Goal: Task Accomplishment & Management: Complete application form

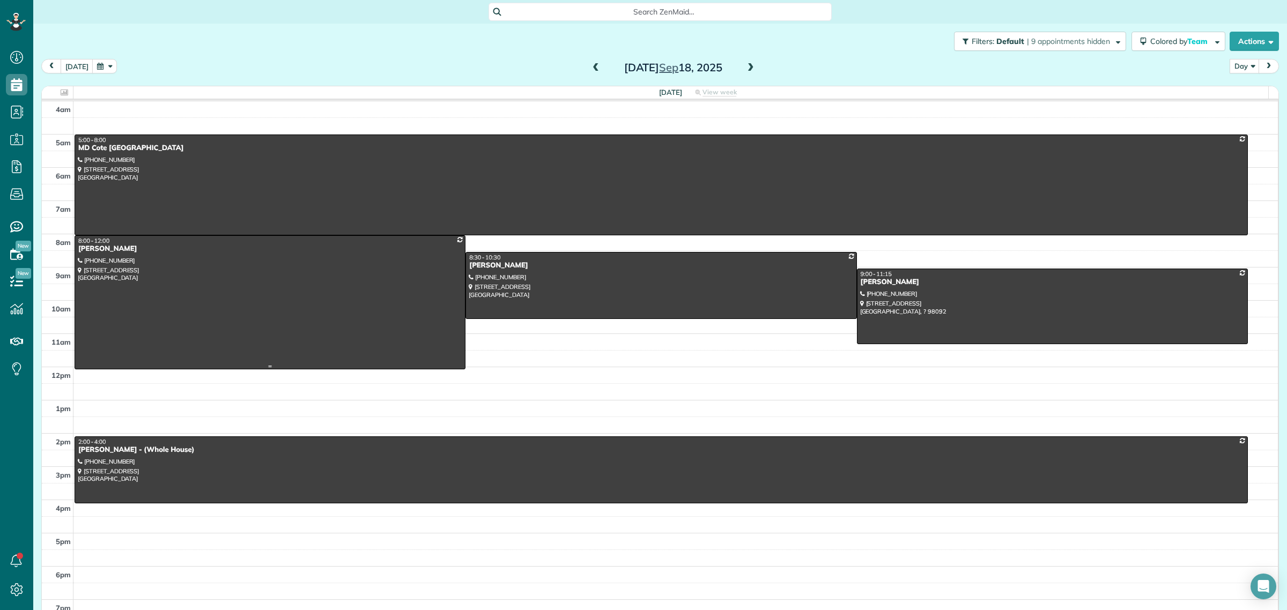
scroll to position [4, 4]
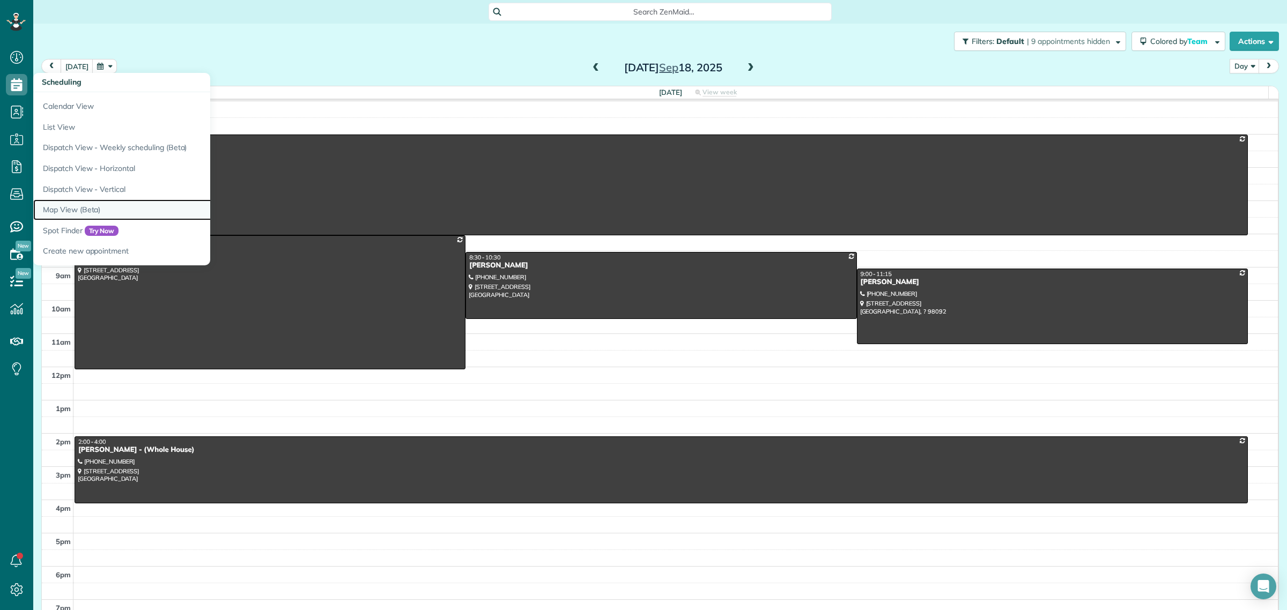
click at [89, 213] on link "Map View (Beta)" at bounding box center [167, 210] width 268 height 21
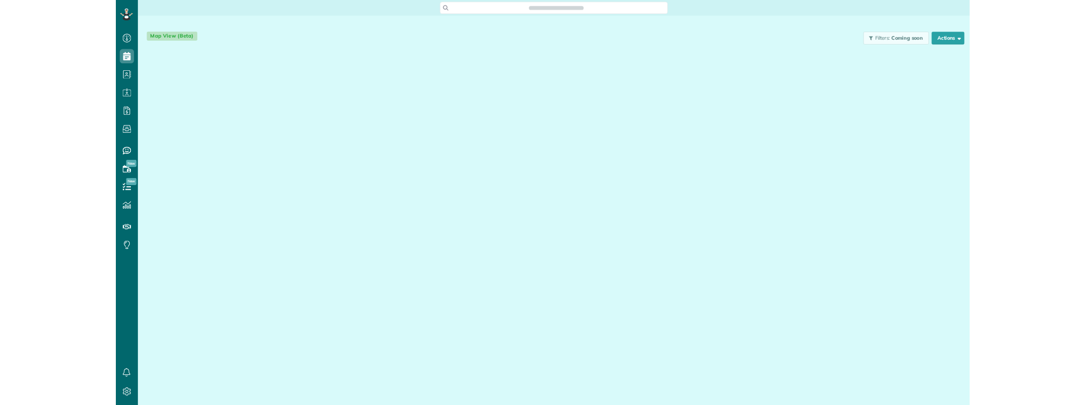
scroll to position [4, 4]
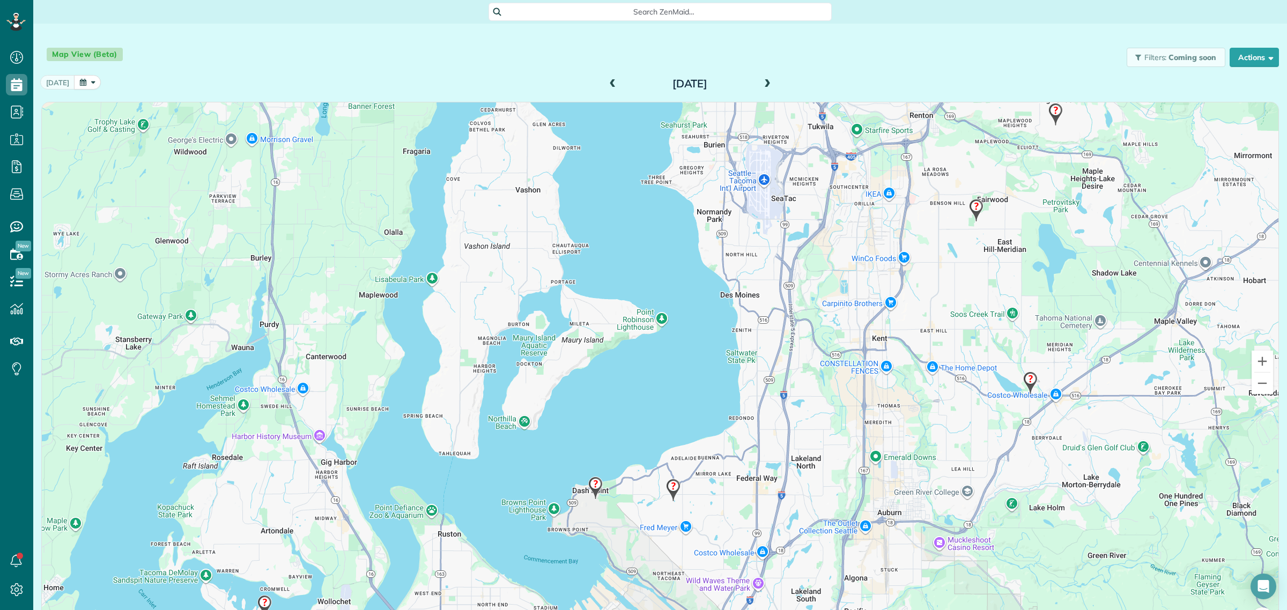
click at [762, 82] on span at bounding box center [768, 84] width 12 height 10
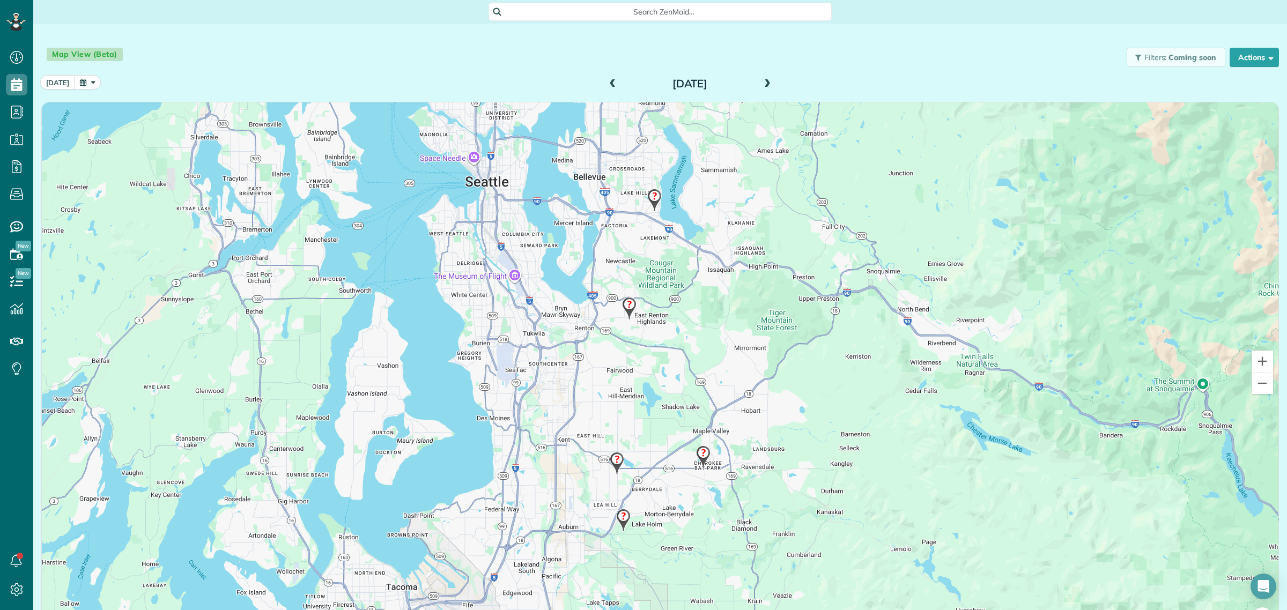
click at [625, 304] on img at bounding box center [629, 309] width 23 height 32
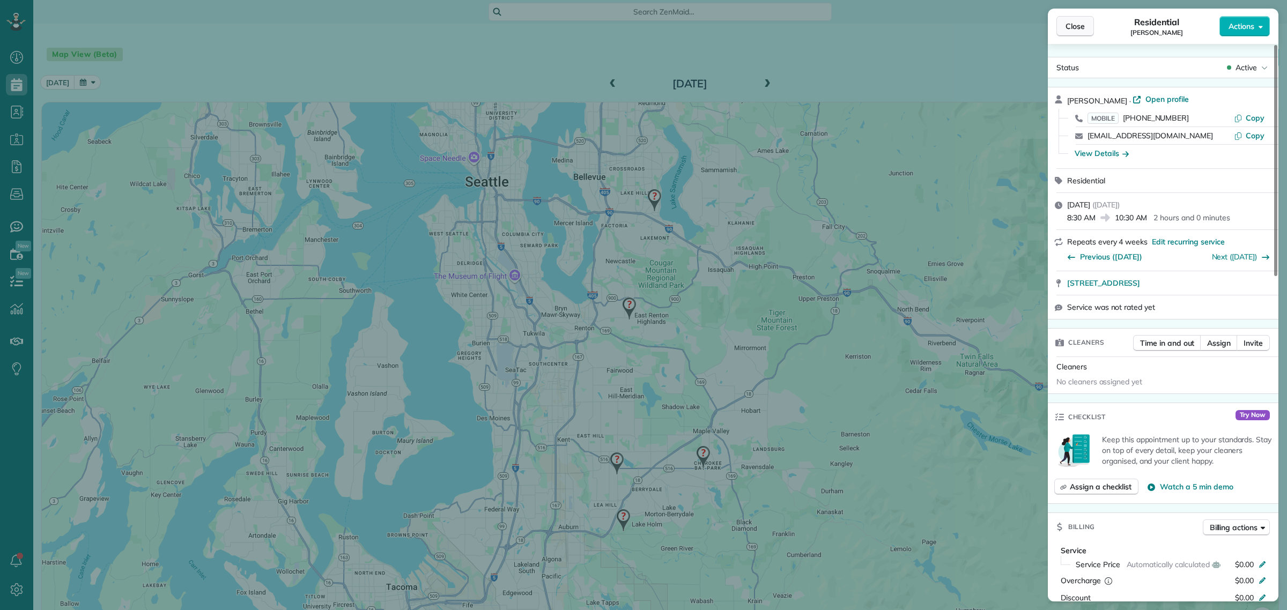
click at [1068, 24] on span "Close" at bounding box center [1075, 26] width 19 height 11
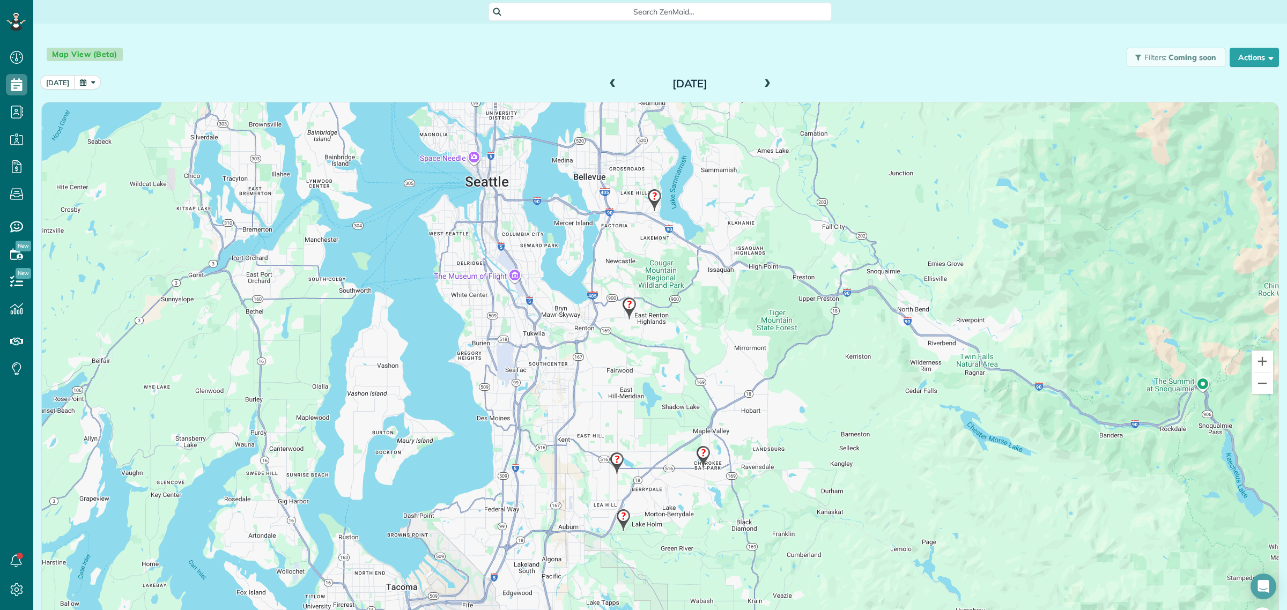
click at [622, 306] on img at bounding box center [629, 309] width 23 height 32
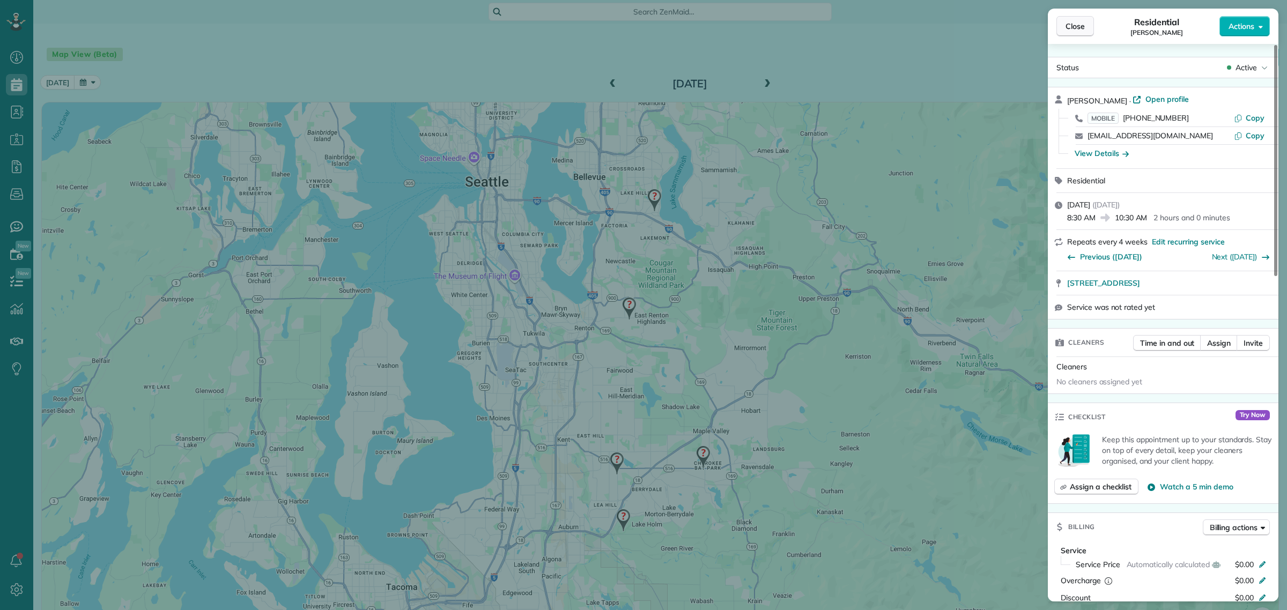
click at [1062, 31] on button "Close" at bounding box center [1076, 26] width 38 height 20
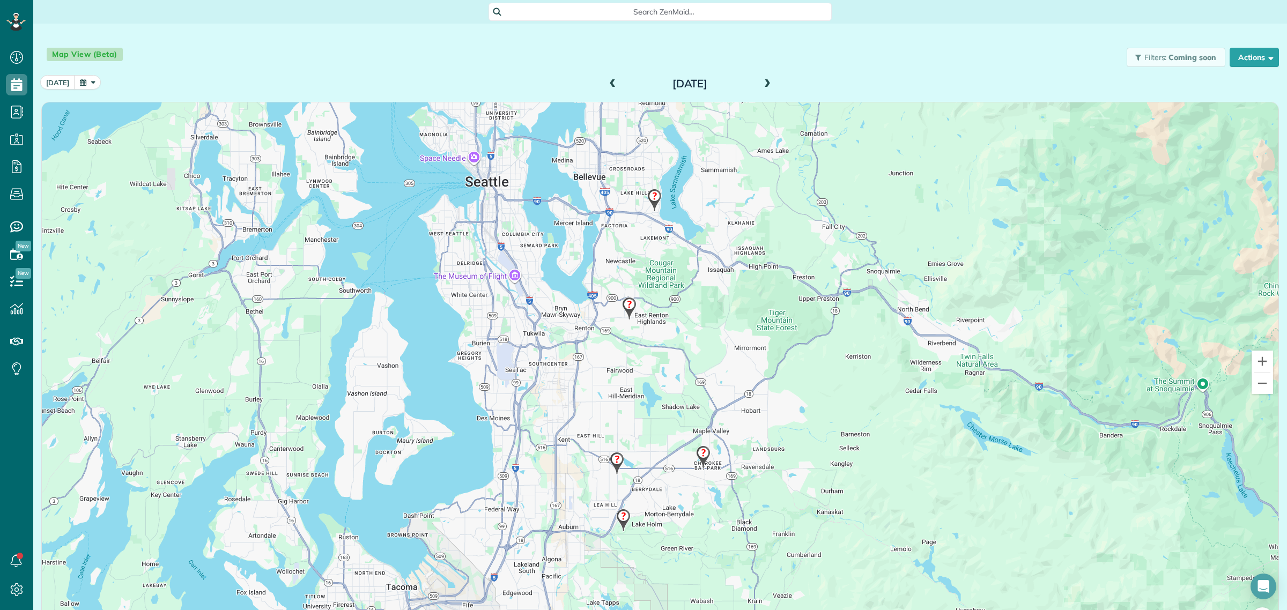
click at [650, 196] on img at bounding box center [654, 201] width 23 height 32
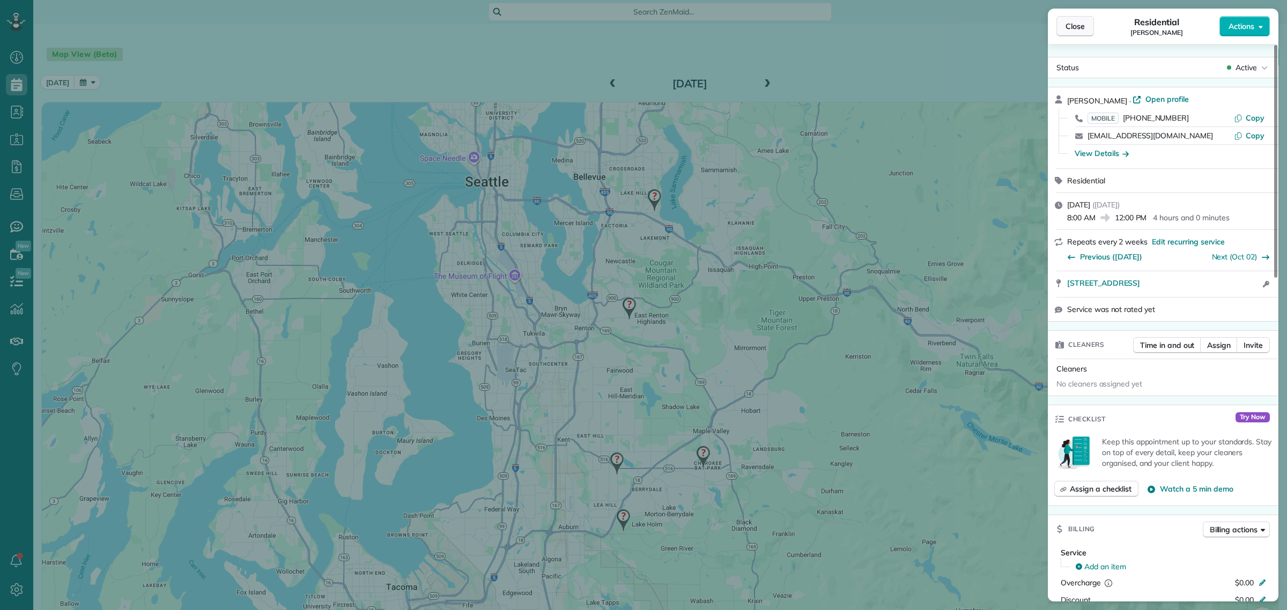
click at [1065, 21] on button "Close" at bounding box center [1076, 26] width 38 height 20
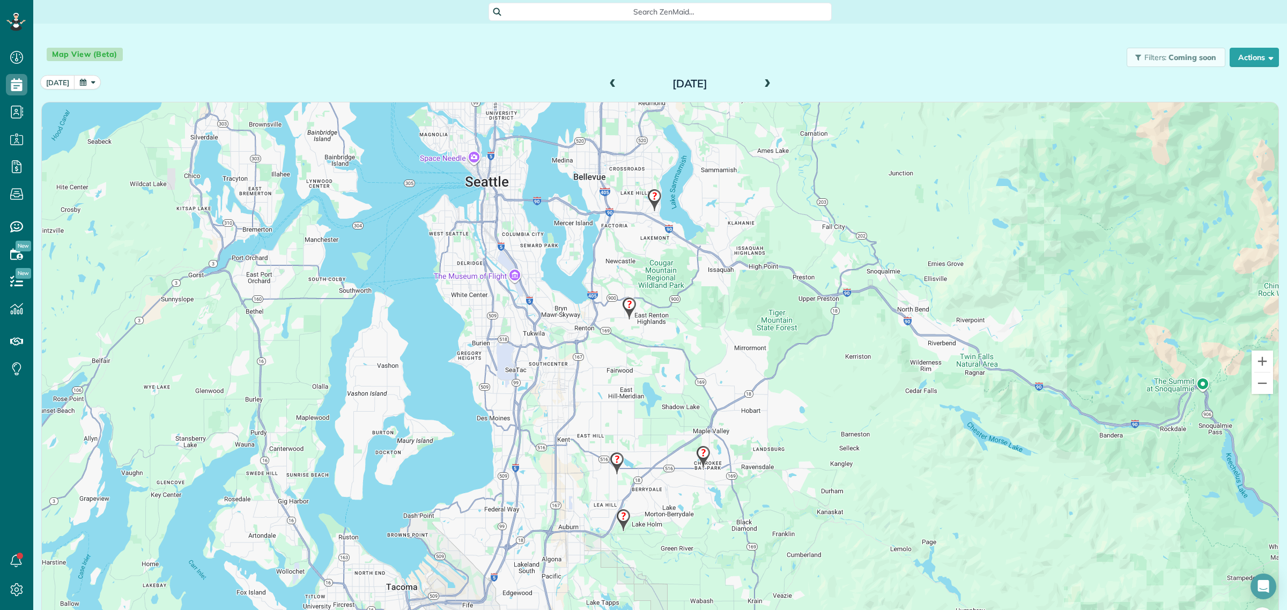
click at [627, 309] on img at bounding box center [629, 309] width 23 height 32
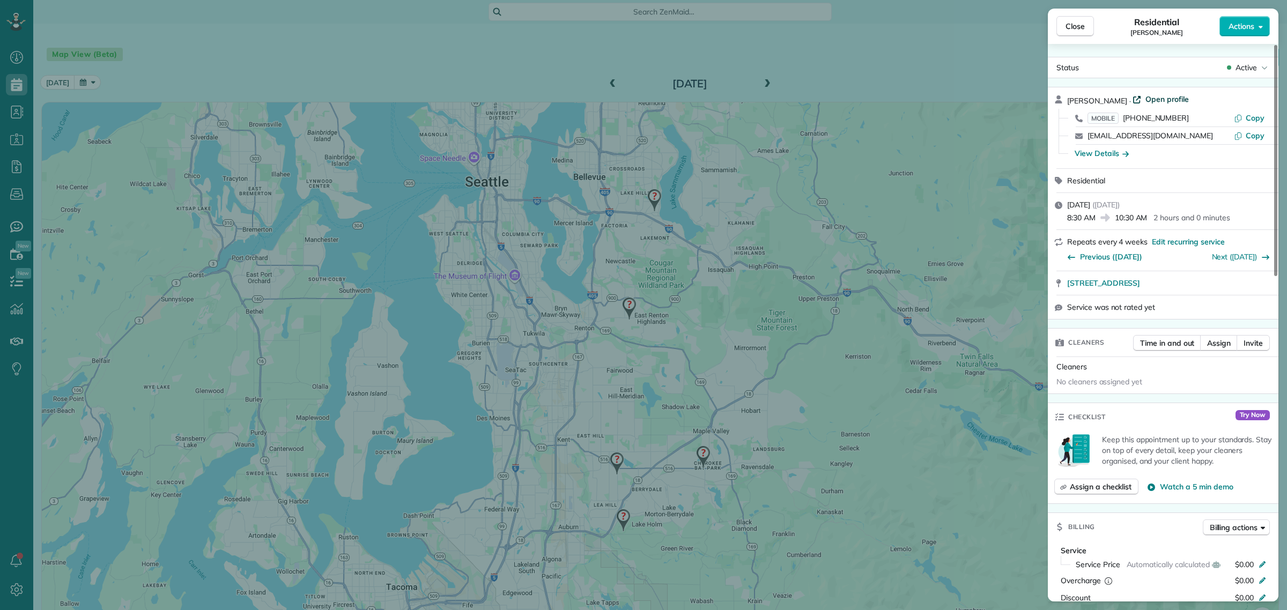
click at [1156, 100] on span "Open profile" at bounding box center [1167, 99] width 43 height 11
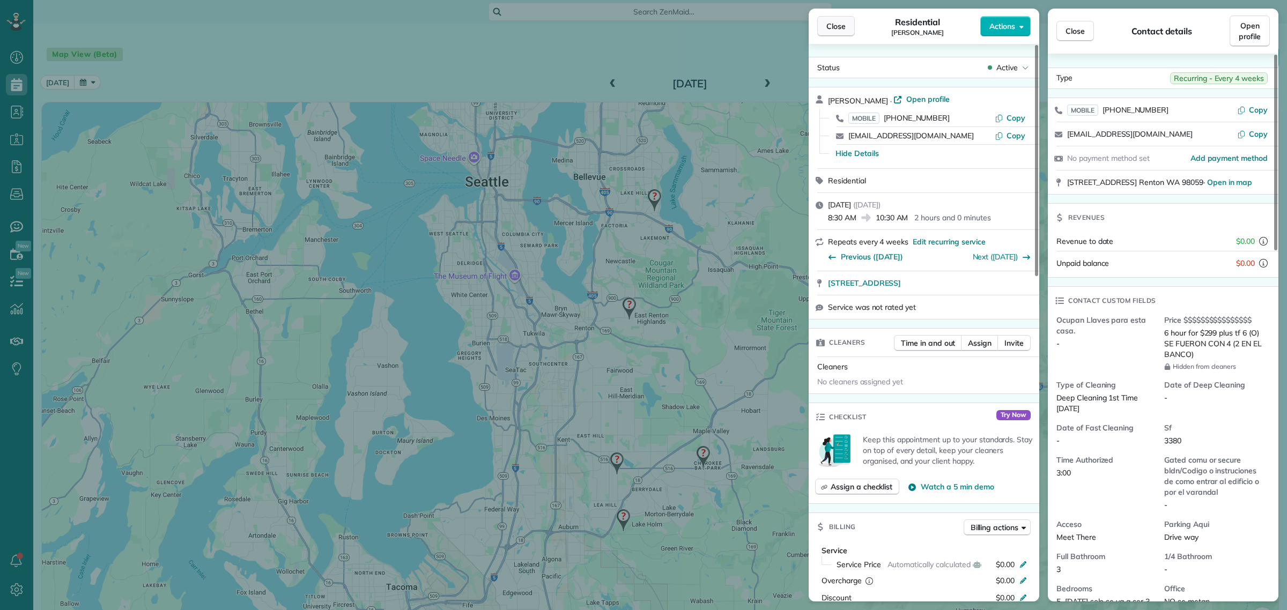
click at [835, 26] on span "Close" at bounding box center [836, 26] width 19 height 11
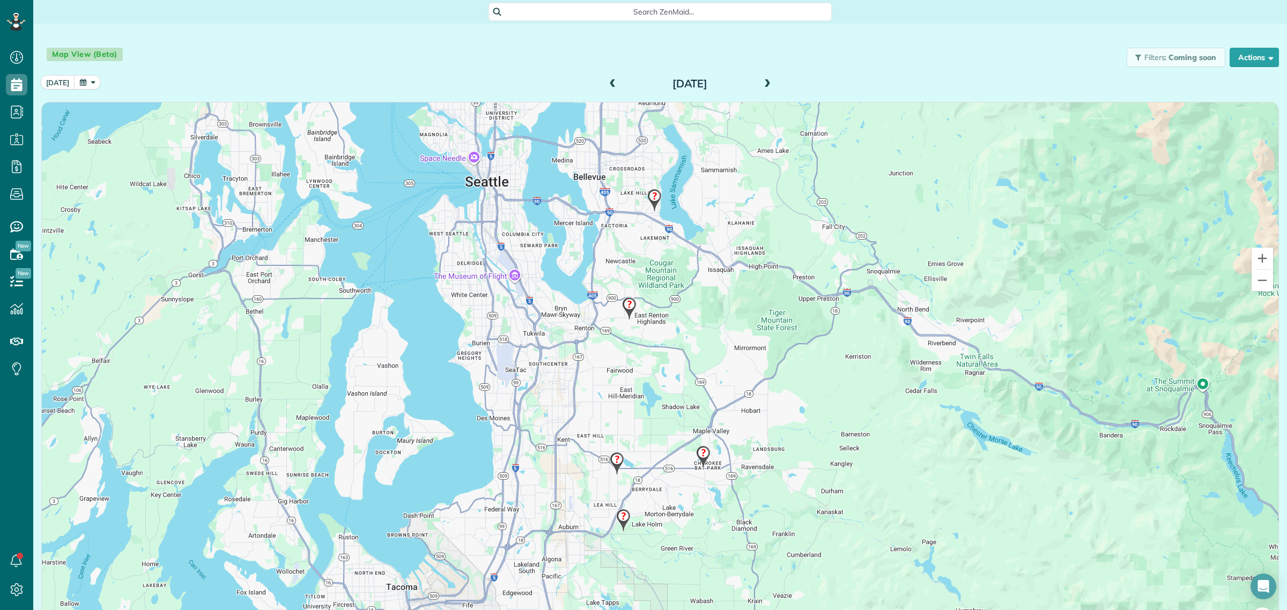
scroll to position [610, 33]
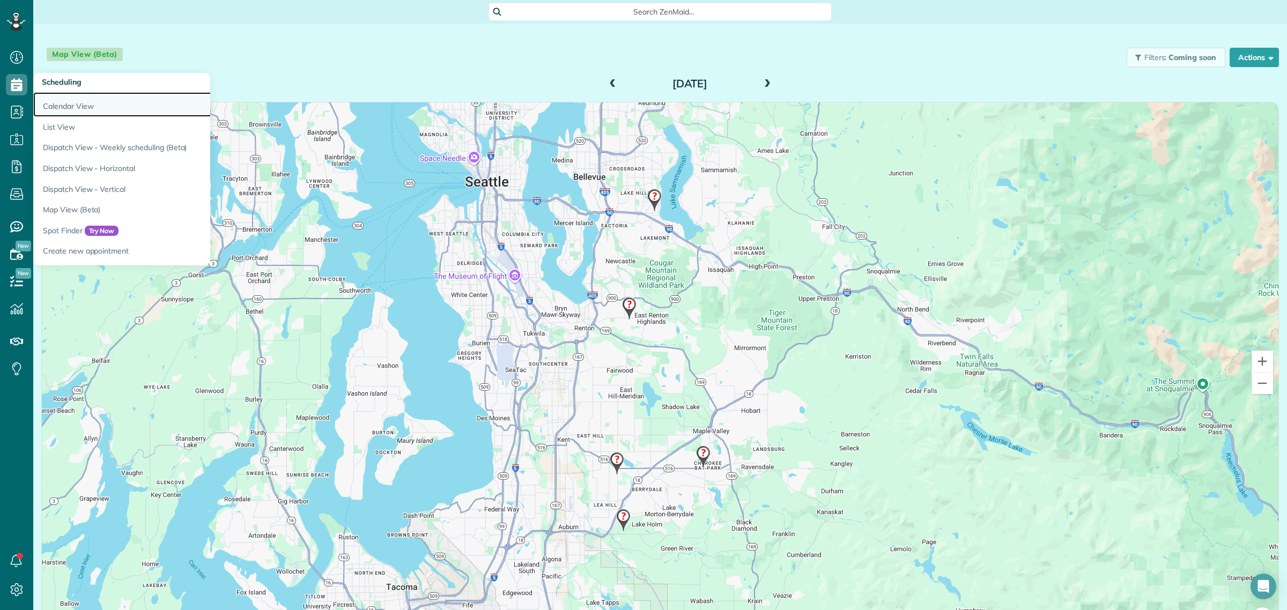
click at [79, 104] on link "Calendar View" at bounding box center [167, 104] width 268 height 25
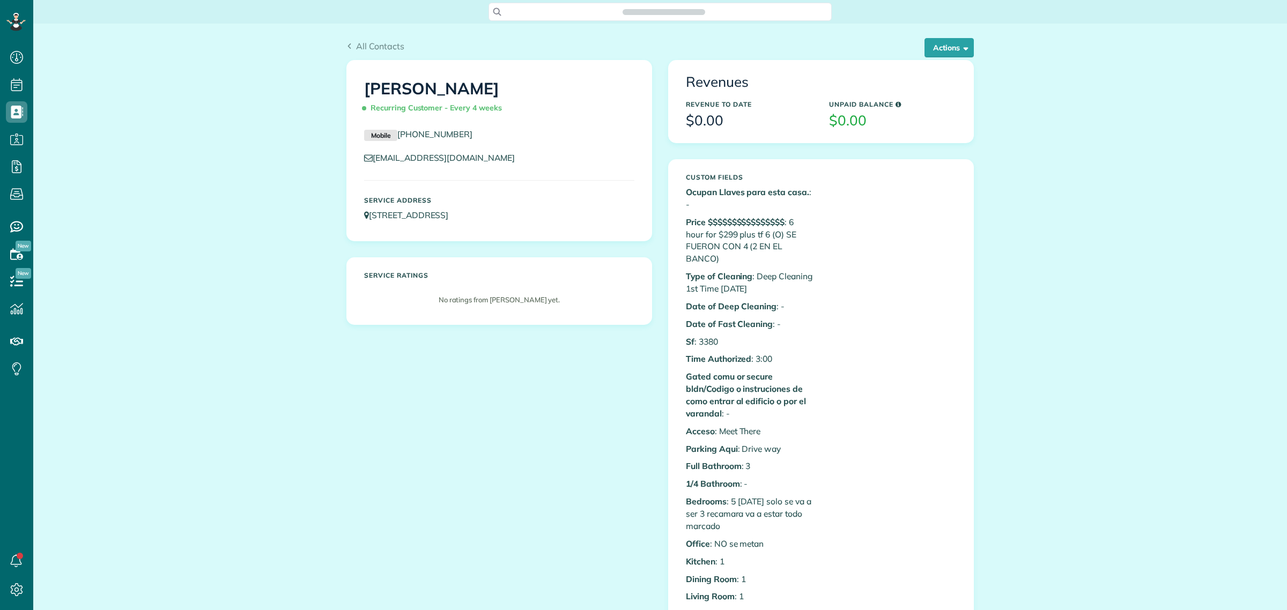
scroll to position [4, 4]
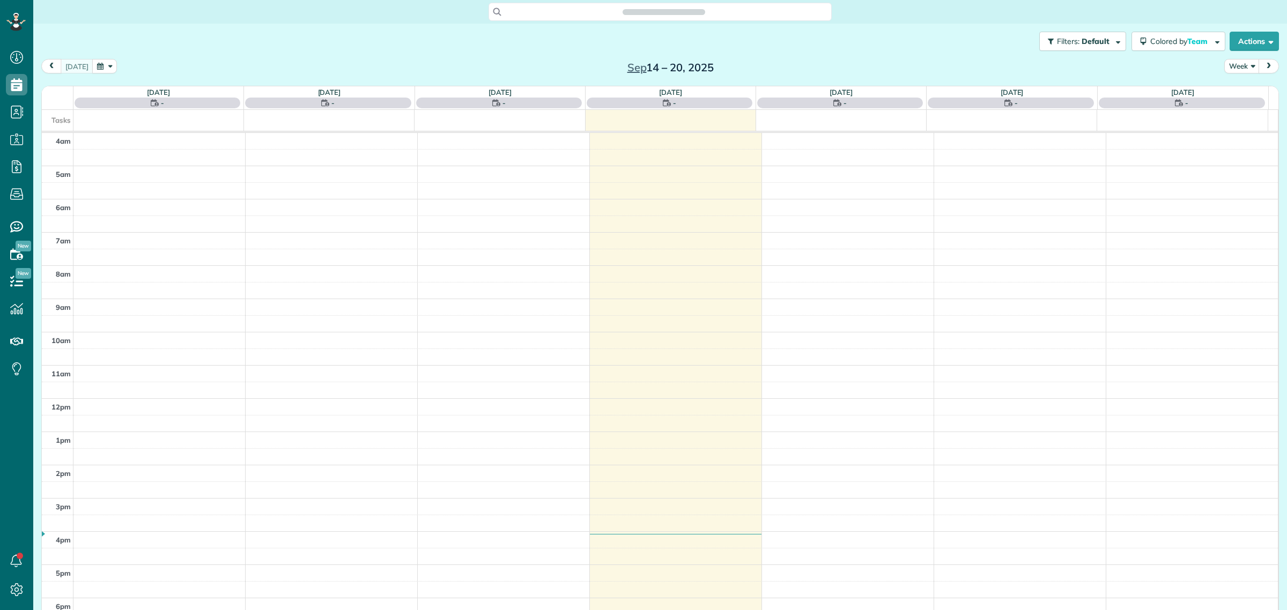
scroll to position [45, 0]
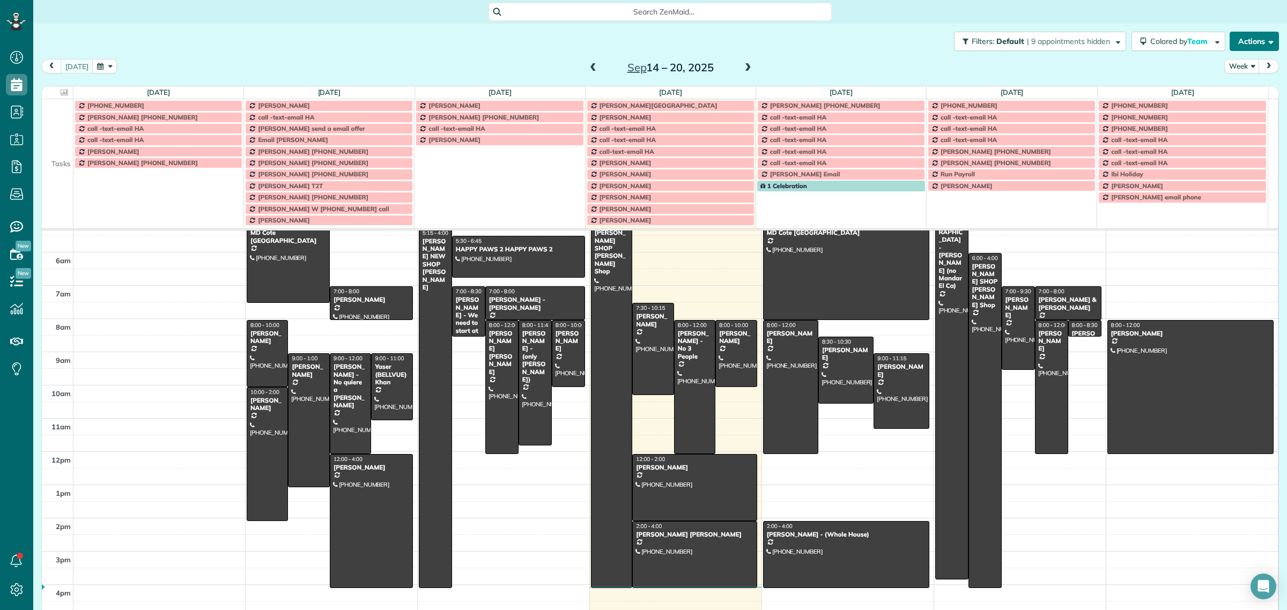
click at [1242, 43] on button "Actions" at bounding box center [1254, 41] width 49 height 19
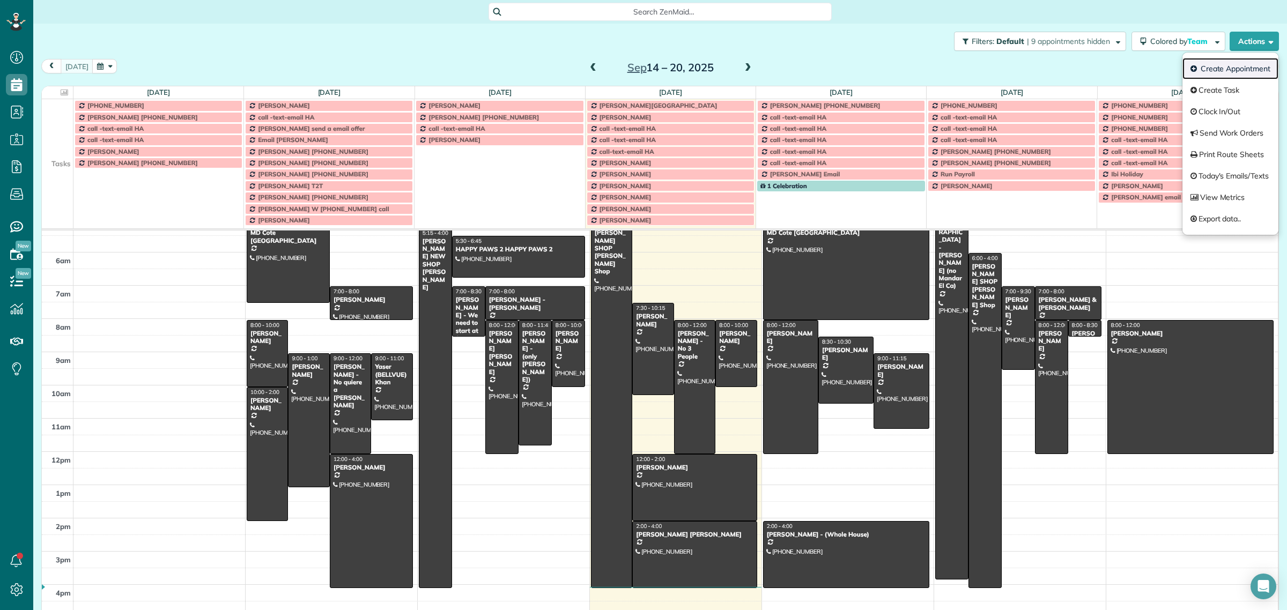
click at [1218, 73] on link "Create Appointment" at bounding box center [1231, 68] width 96 height 21
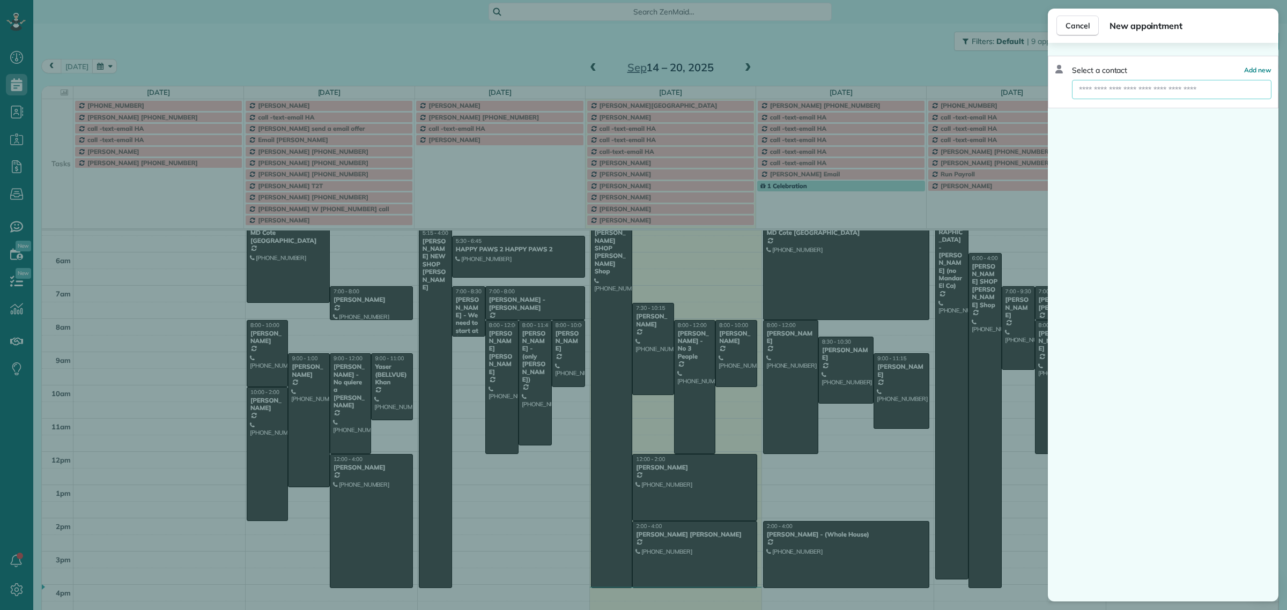
click at [1111, 86] on input "text" at bounding box center [1172, 89] width 200 height 19
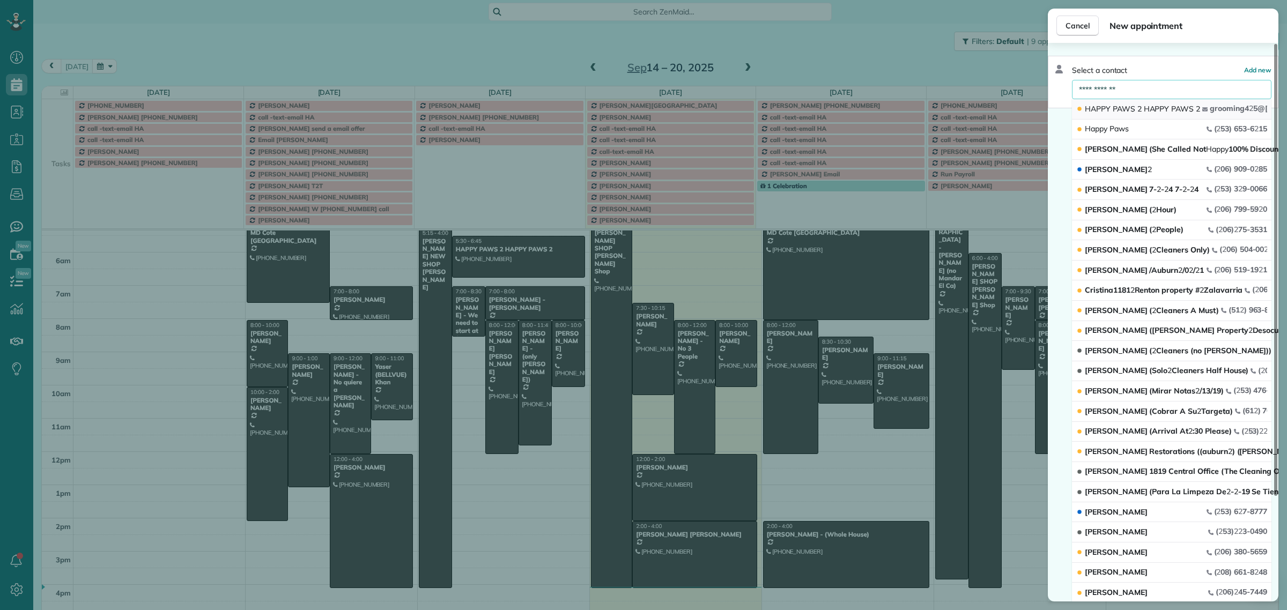
type input "**********"
click at [1140, 110] on span "2" at bounding box center [1140, 109] width 4 height 10
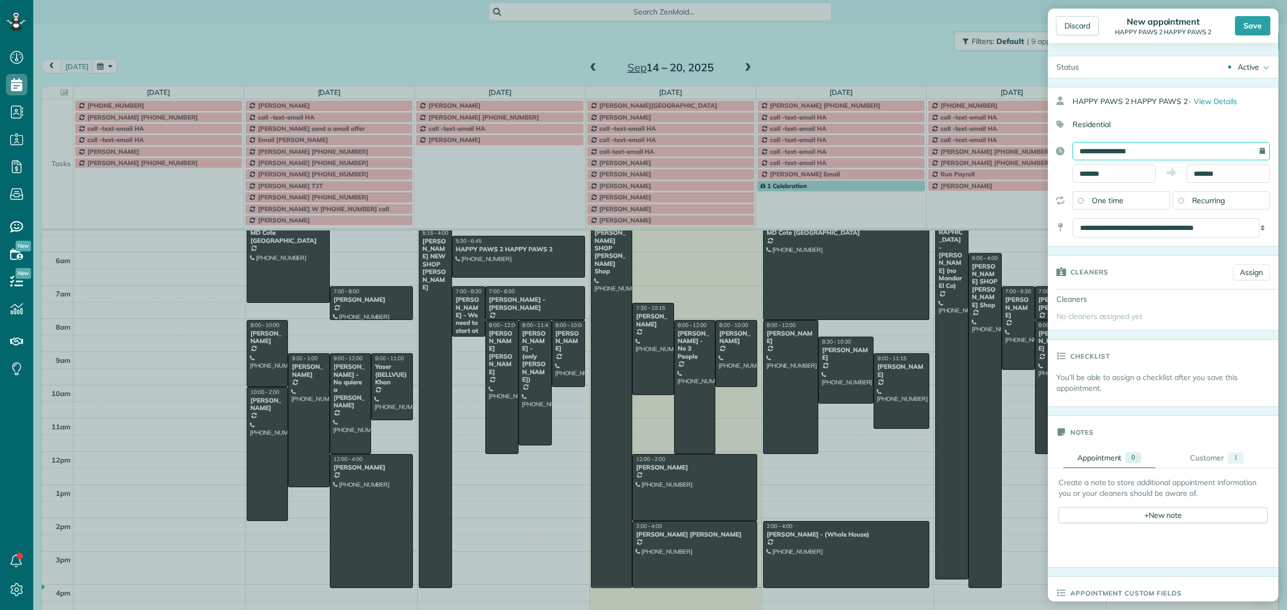
click at [1093, 150] on input "**********" at bounding box center [1171, 151] width 197 height 18
click at [1162, 234] on link "18" at bounding box center [1156, 239] width 17 height 17
type input "**********"
click at [1093, 170] on input "*******" at bounding box center [1114, 174] width 83 height 18
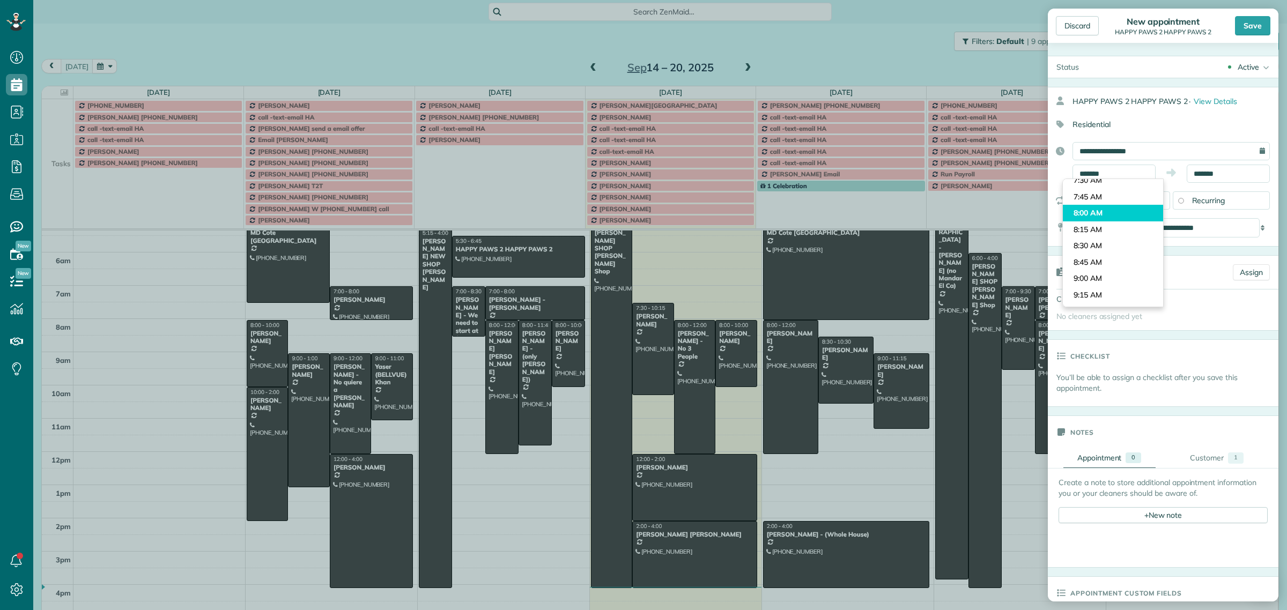
type input "*******"
click at [1095, 212] on body "Dashboard Scheduling Calendar View List View Dispatch View - Weekly scheduling …" at bounding box center [643, 305] width 1287 height 610
click at [1199, 175] on input "*******" at bounding box center [1228, 174] width 83 height 18
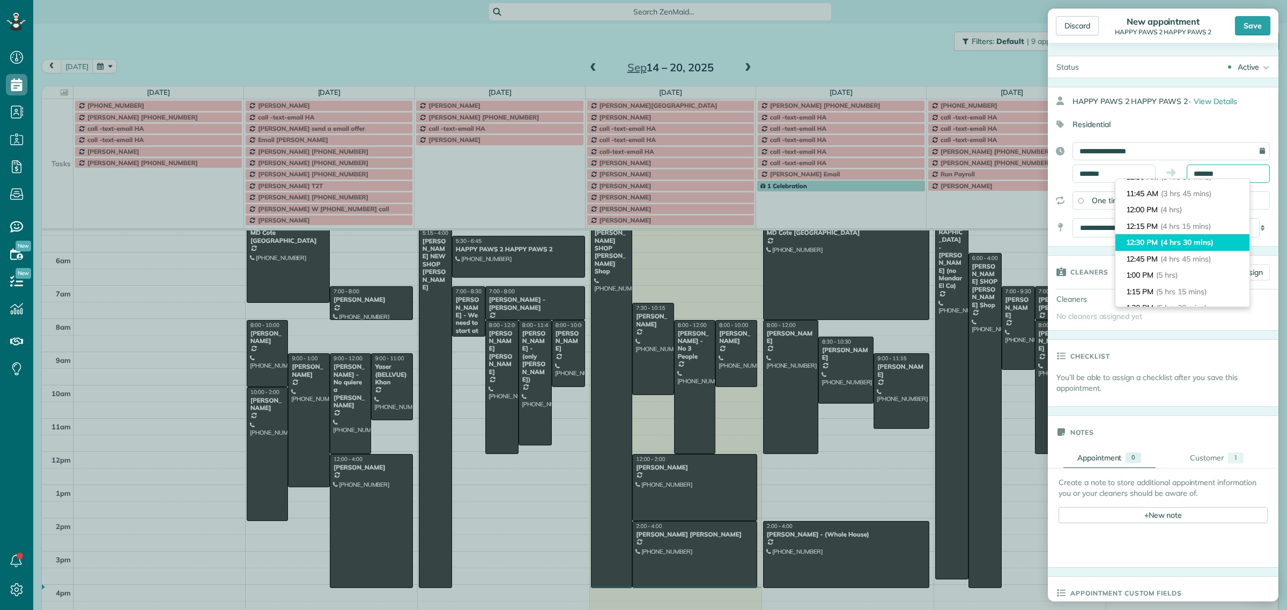
scroll to position [172, 0]
type input "********"
click at [1157, 277] on li "12:00 PM (4 hrs)" at bounding box center [1183, 277] width 134 height 17
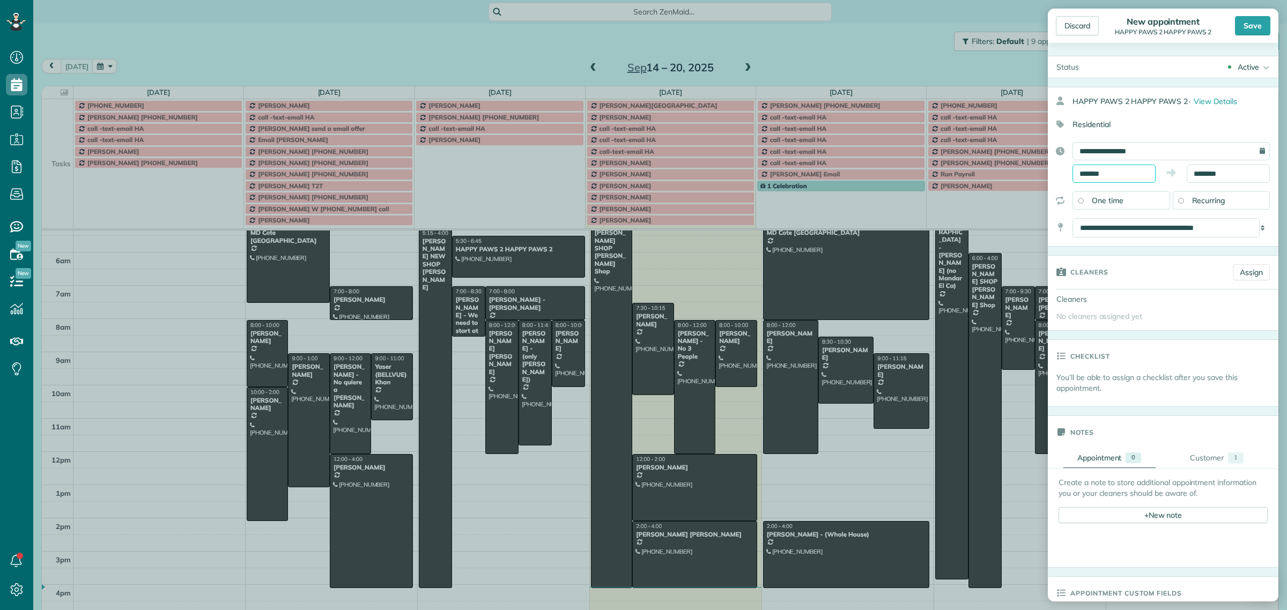
click at [1092, 171] on input "*******" at bounding box center [1114, 174] width 83 height 18
type input "*******"
click at [1101, 207] on body "Dashboard Scheduling Calendar View List View Dispatch View - Weekly scheduling …" at bounding box center [643, 305] width 1287 height 610
click at [1250, 31] on div "Save" at bounding box center [1252, 25] width 35 height 19
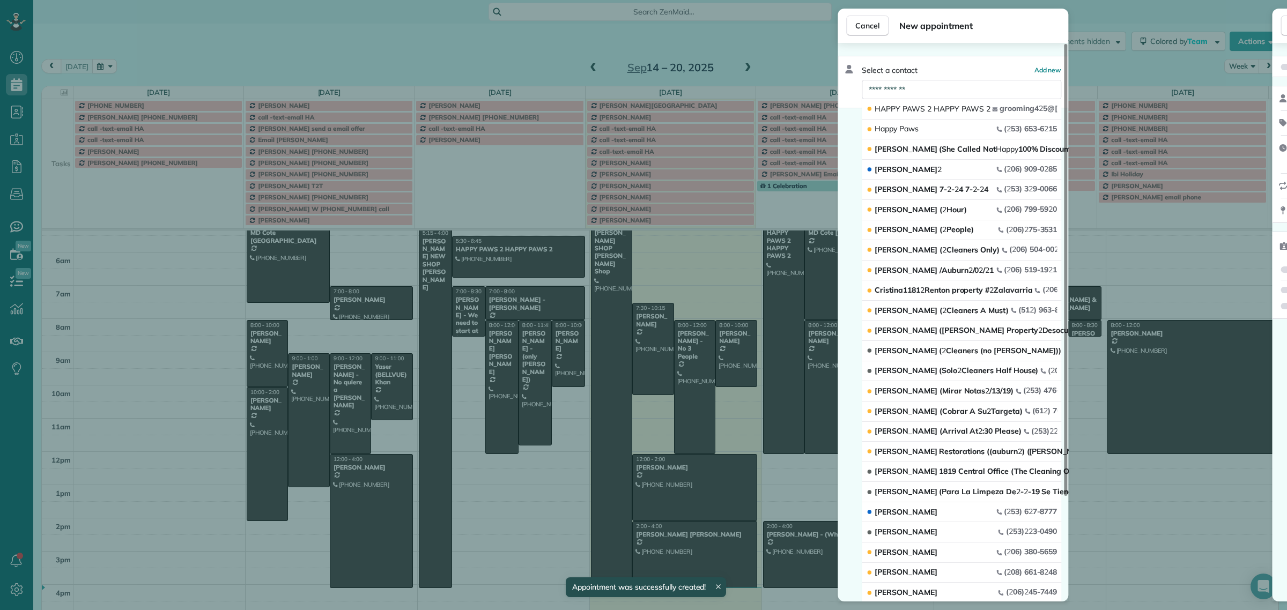
scroll to position [34, 0]
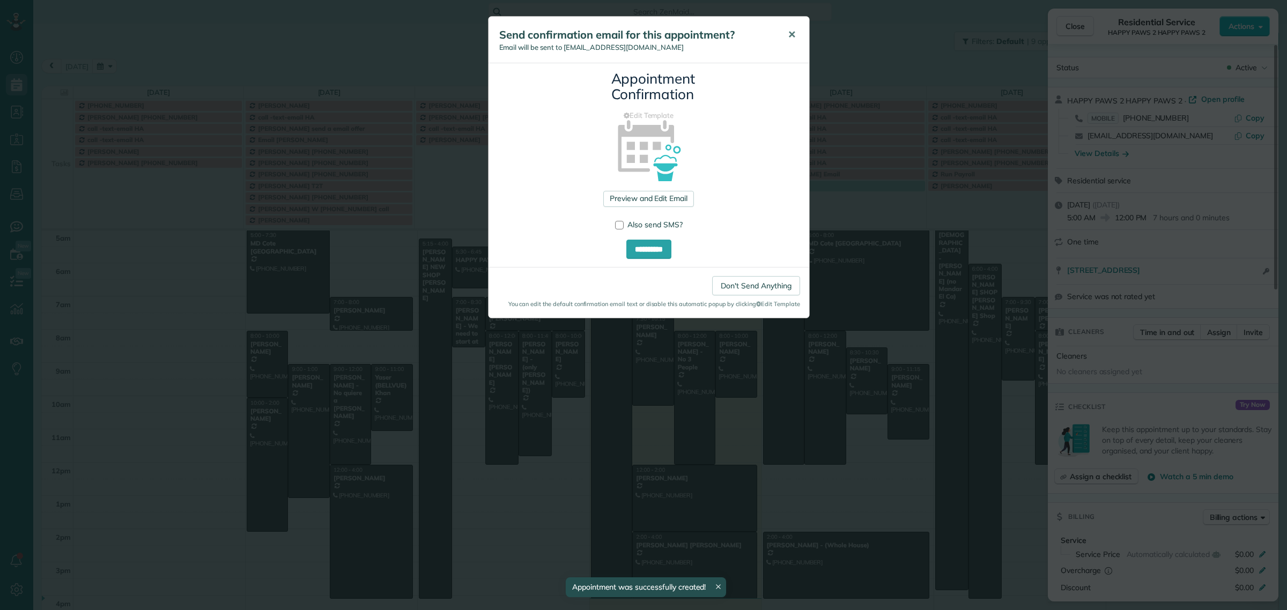
click at [797, 39] on button "✕" at bounding box center [792, 35] width 24 height 26
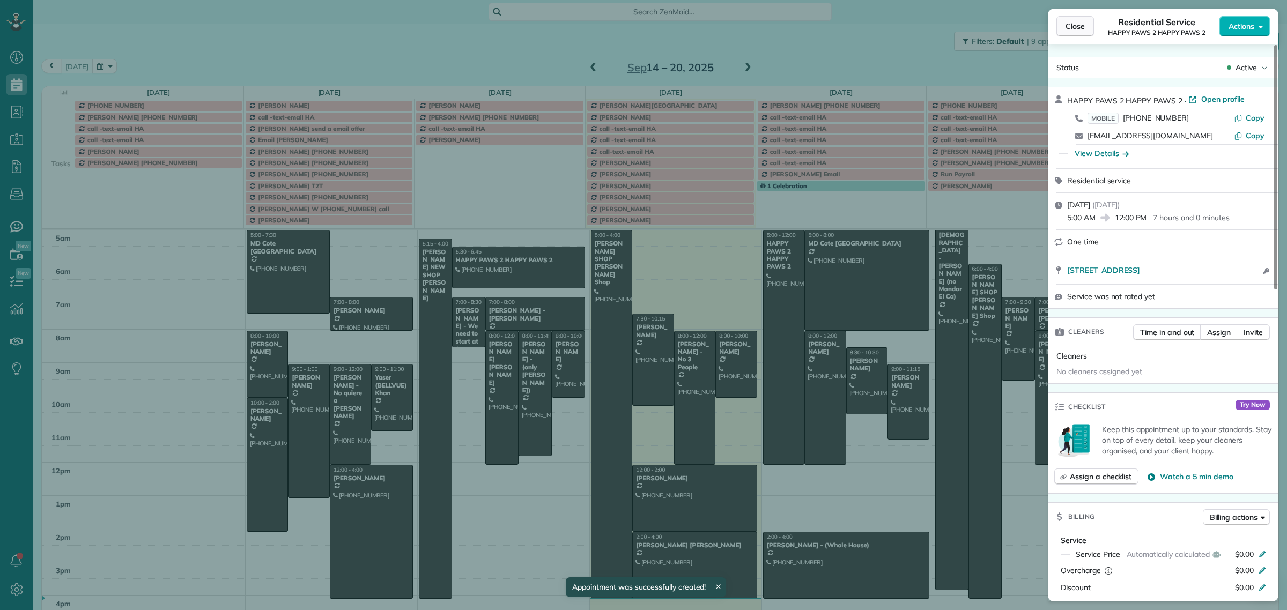
click at [1065, 30] on button "Close" at bounding box center [1076, 26] width 38 height 20
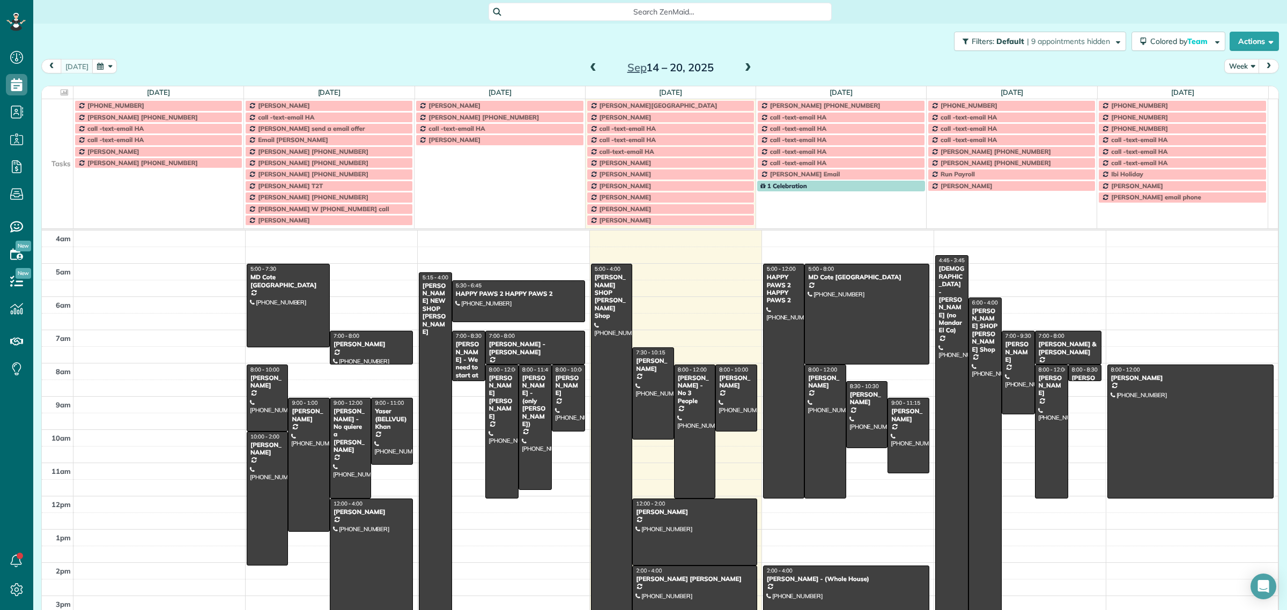
click at [972, 339] on div "HERNAN KENT SHOP Barber Shop" at bounding box center [985, 330] width 27 height 46
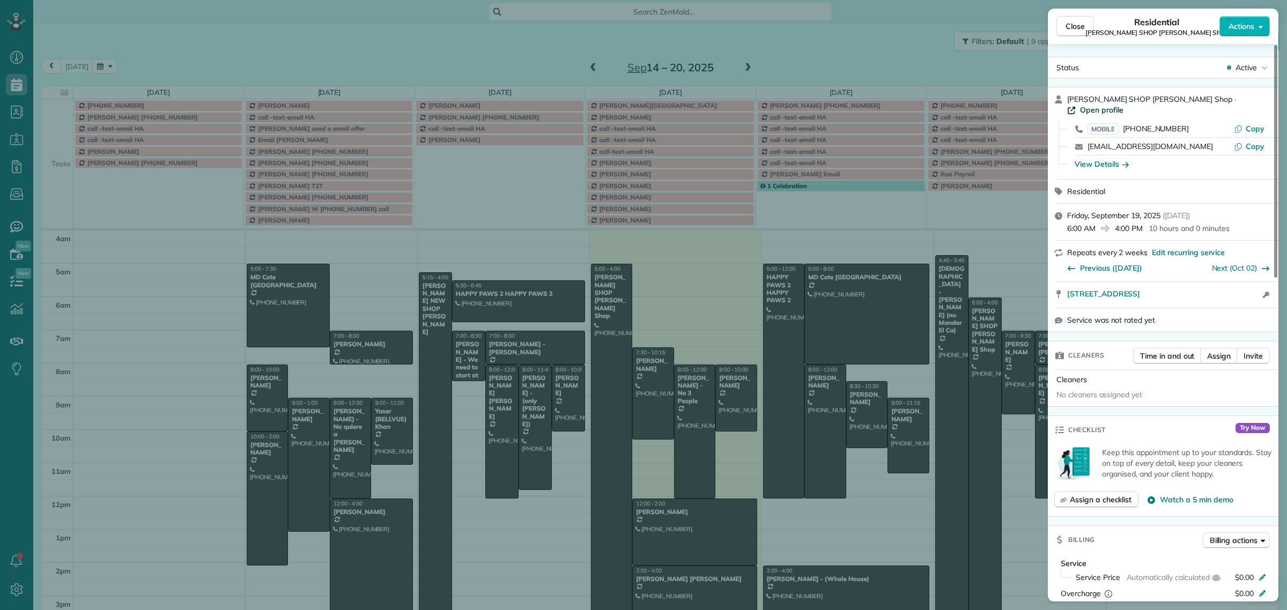
click at [1124, 105] on span "Open profile" at bounding box center [1101, 110] width 43 height 11
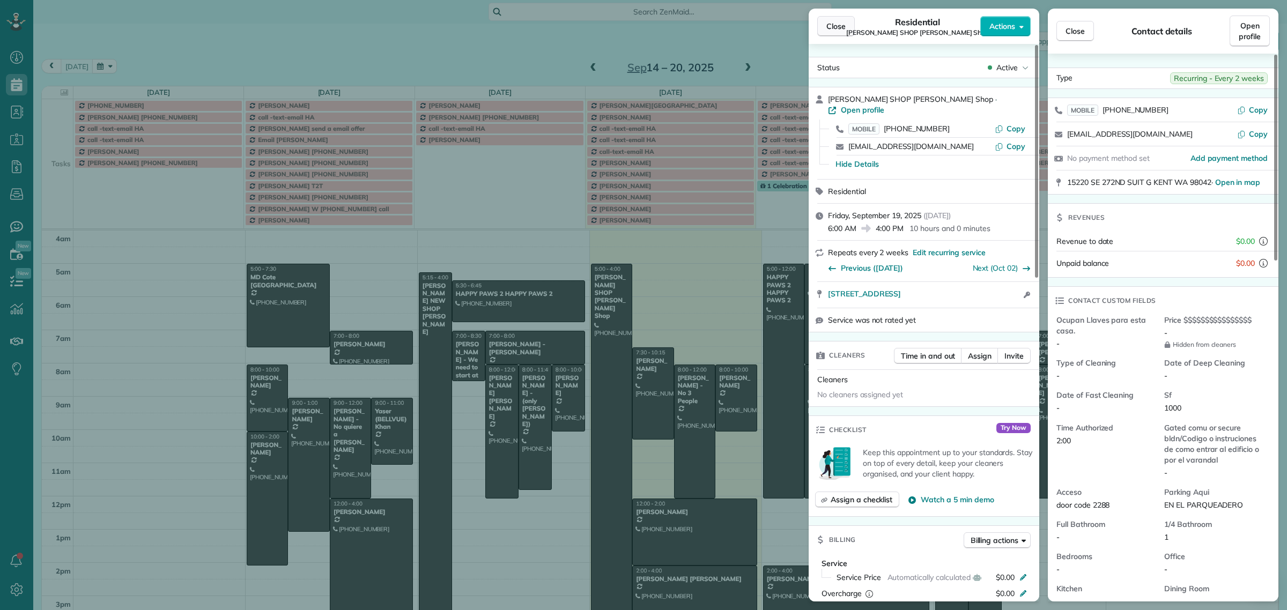
click at [833, 31] on span "Close" at bounding box center [836, 26] width 19 height 11
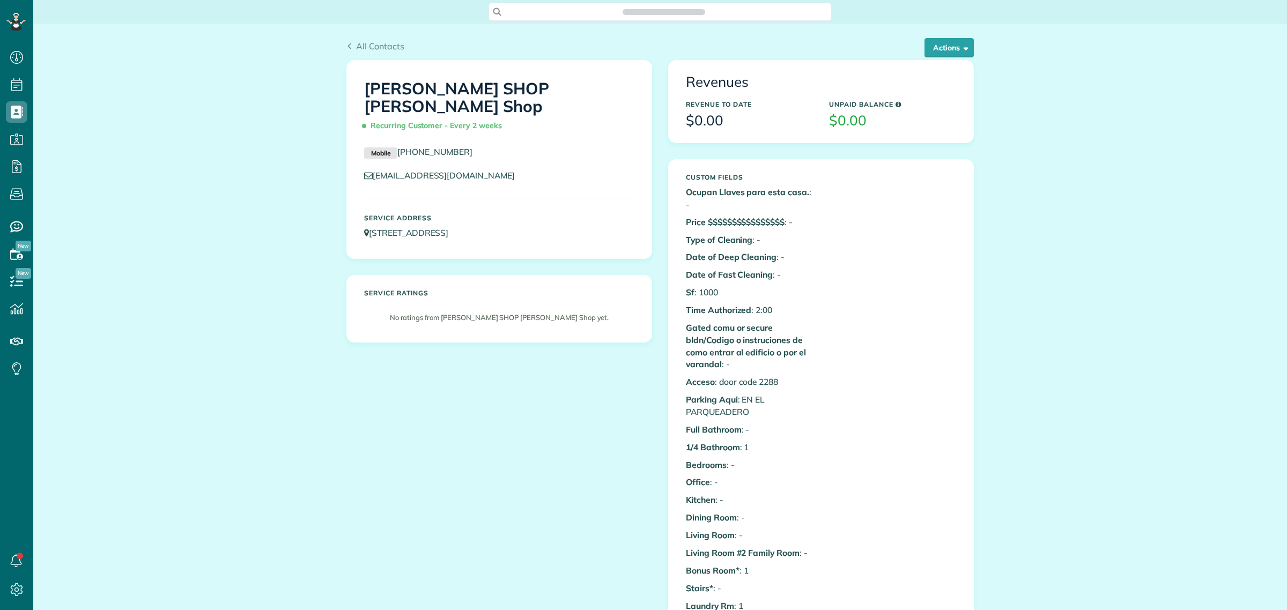
scroll to position [4, 4]
drag, startPoint x: 566, startPoint y: 208, endPoint x: 368, endPoint y: 213, distance: 198.0
click at [368, 213] on div "Service Address [STREET_ADDRESS]" at bounding box center [499, 226] width 286 height 35
copy link "15220 SE 272ND SUIT G KENT WA 98042"
